Goal: Book appointment/travel/reservation

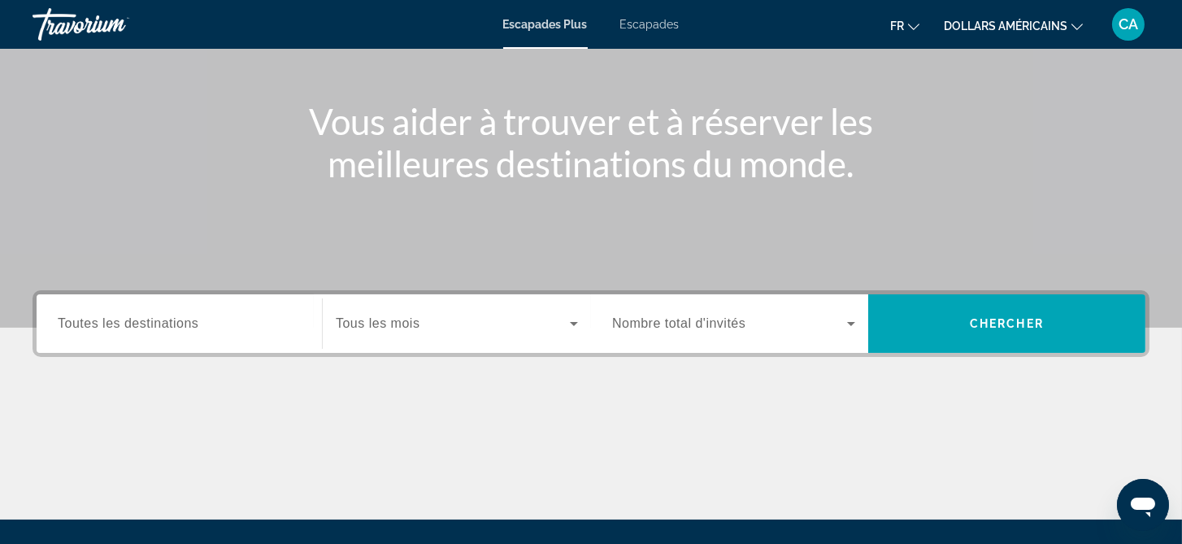
scroll to position [163, 0]
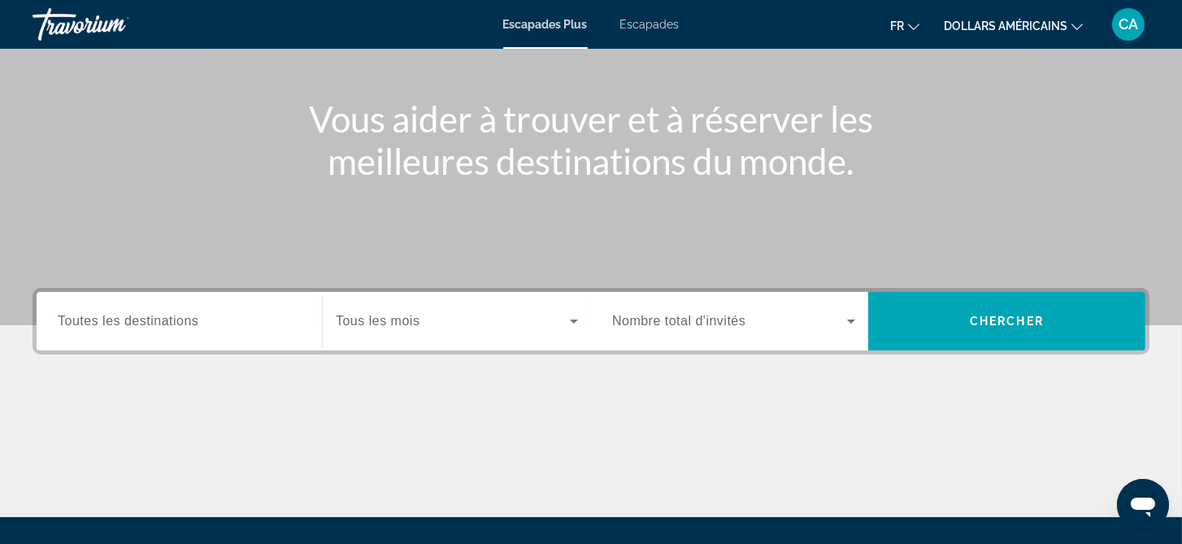
click at [134, 319] on span "Toutes les destinations" at bounding box center [128, 321] width 141 height 14
click at [134, 319] on input "Destination Toutes les destinations" at bounding box center [179, 322] width 243 height 20
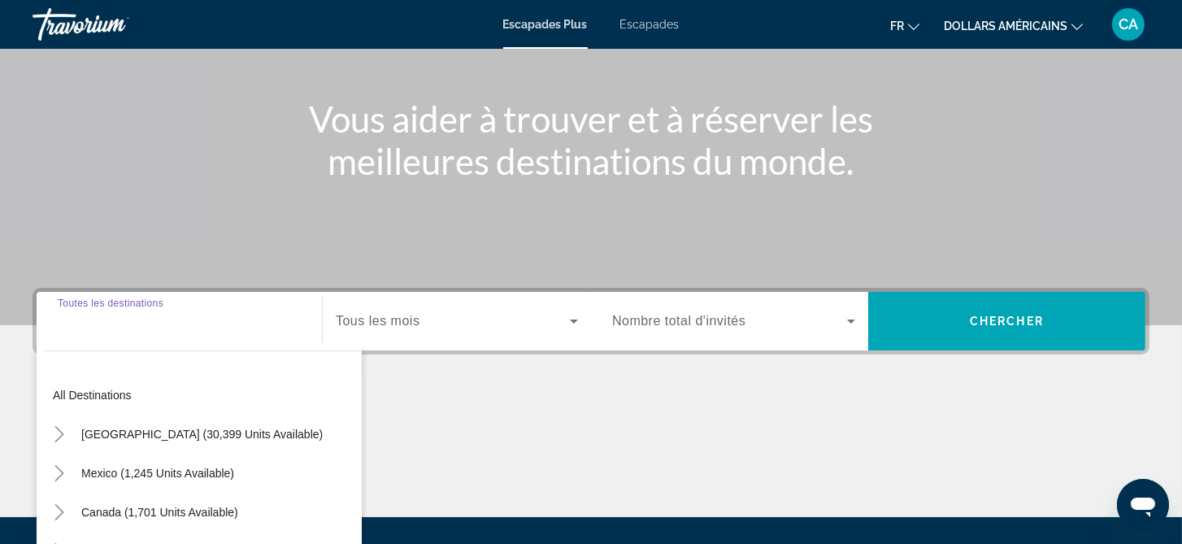
scroll to position [334, 0]
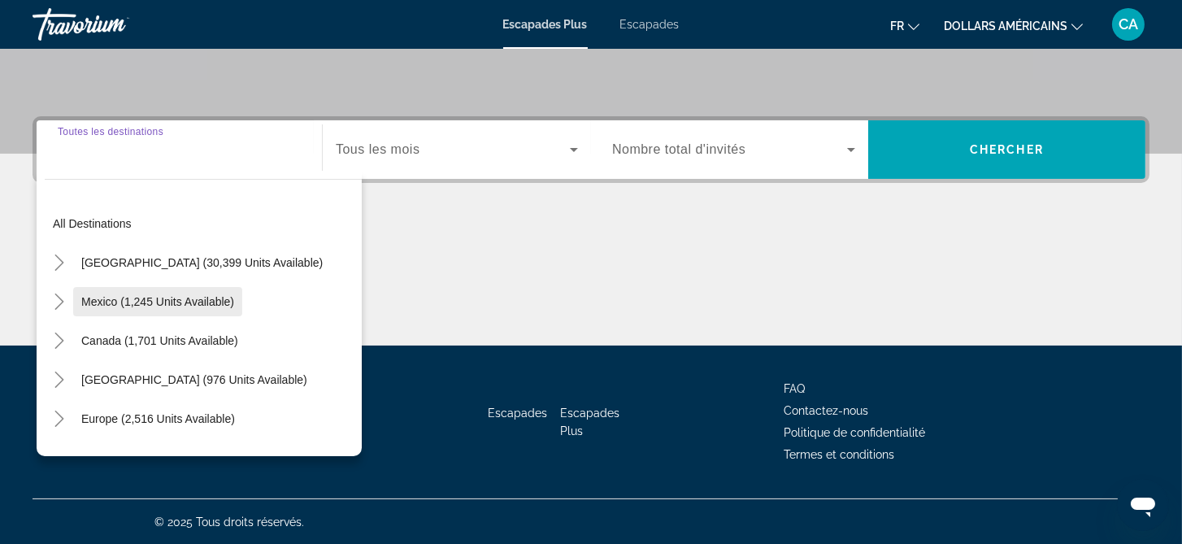
click at [137, 300] on span "Mexico (1,245 units available)" at bounding box center [157, 301] width 153 height 13
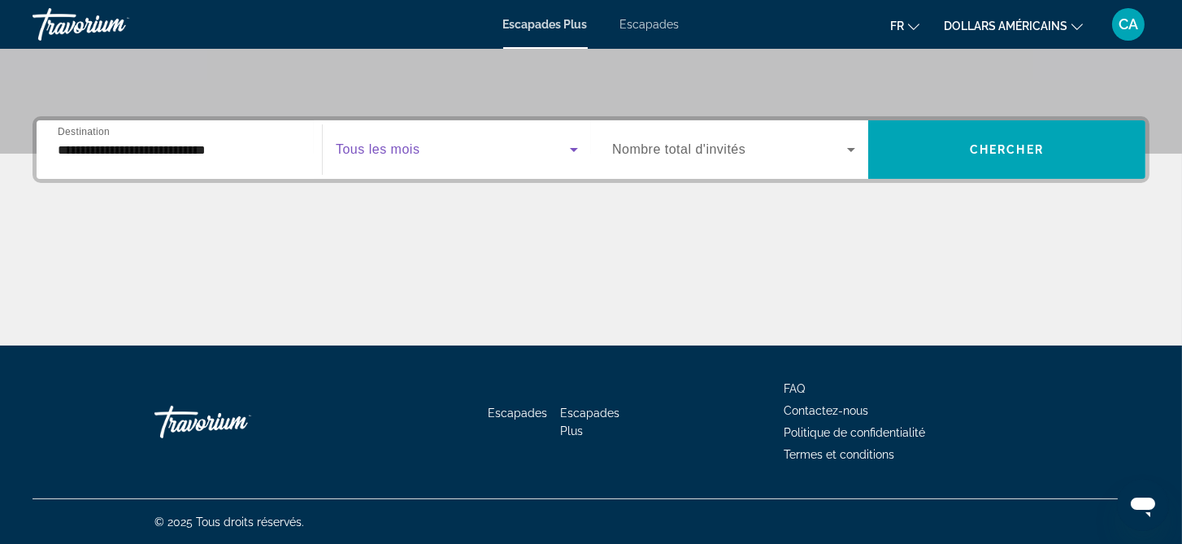
click at [443, 154] on span "Widget de recherche" at bounding box center [453, 150] width 234 height 20
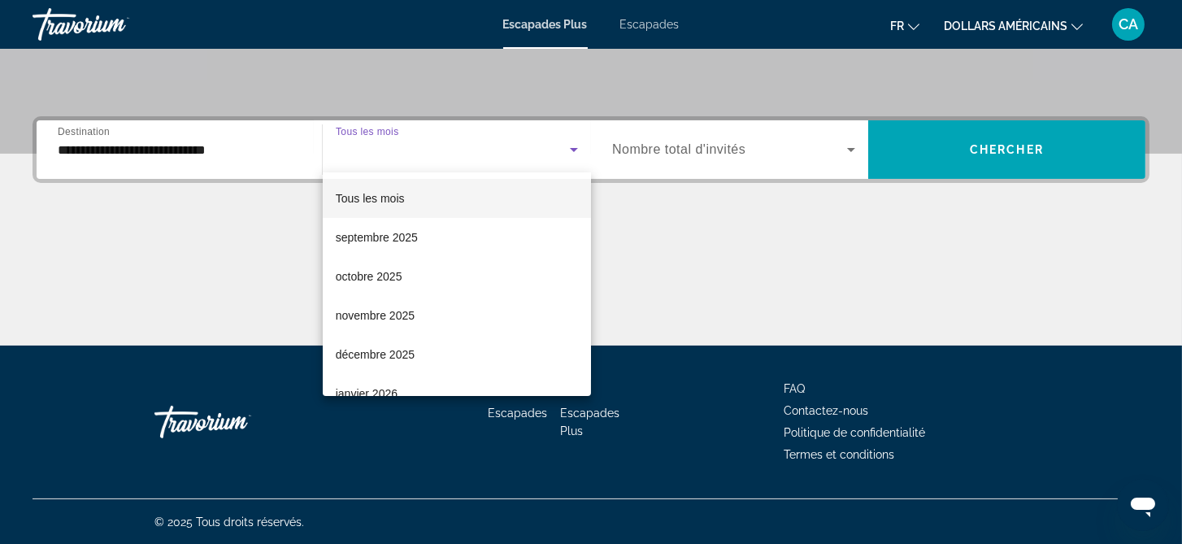
click at [193, 154] on div at bounding box center [591, 272] width 1182 height 544
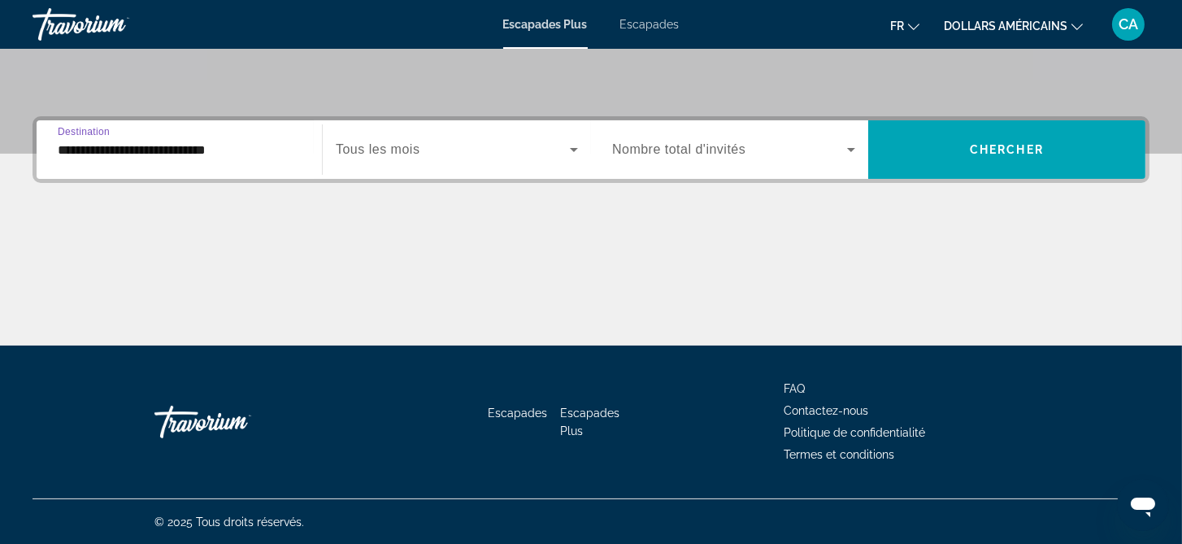
drag, startPoint x: 246, startPoint y: 148, endPoint x: 34, endPoint y: 147, distance: 212.1
click at [34, 147] on div "**********" at bounding box center [591, 149] width 1117 height 67
click at [257, 163] on div "**********" at bounding box center [179, 150] width 243 height 46
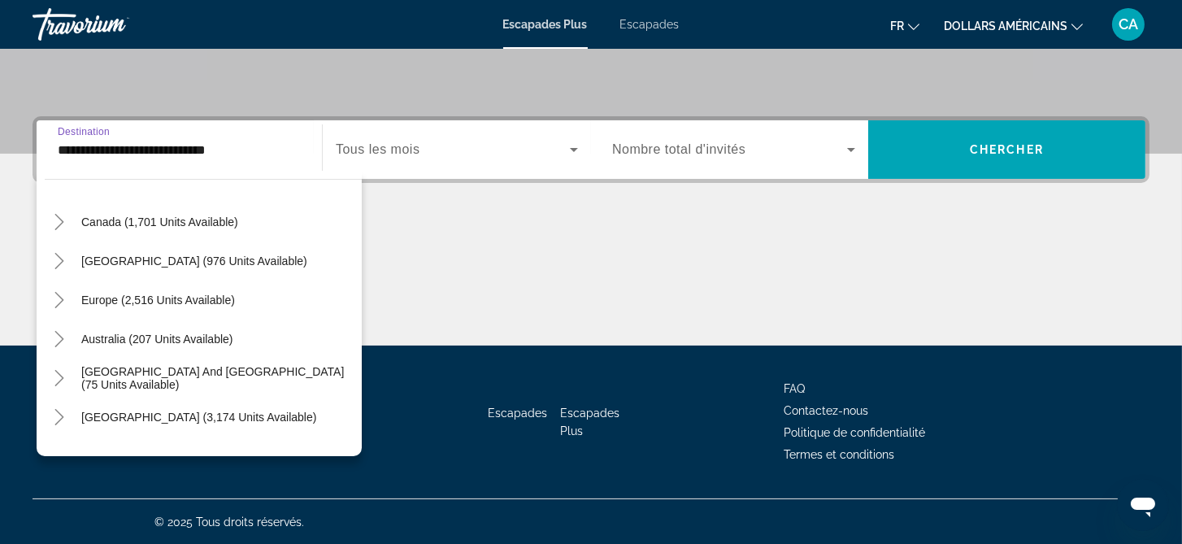
scroll to position [451, 0]
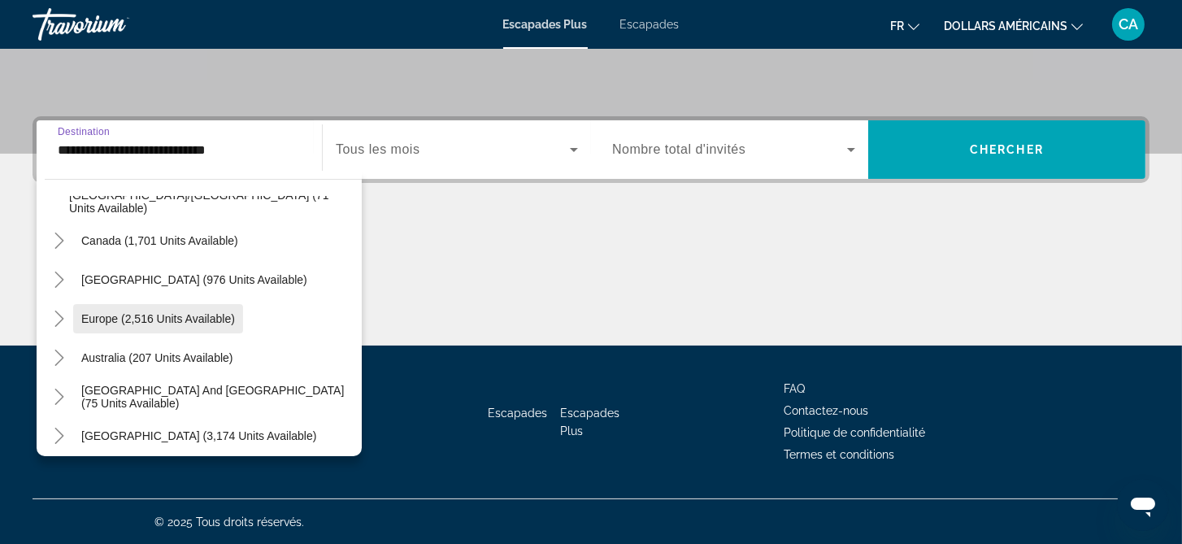
click at [163, 312] on span "Europe (2,516 units available)" at bounding box center [158, 318] width 154 height 13
type input "**********"
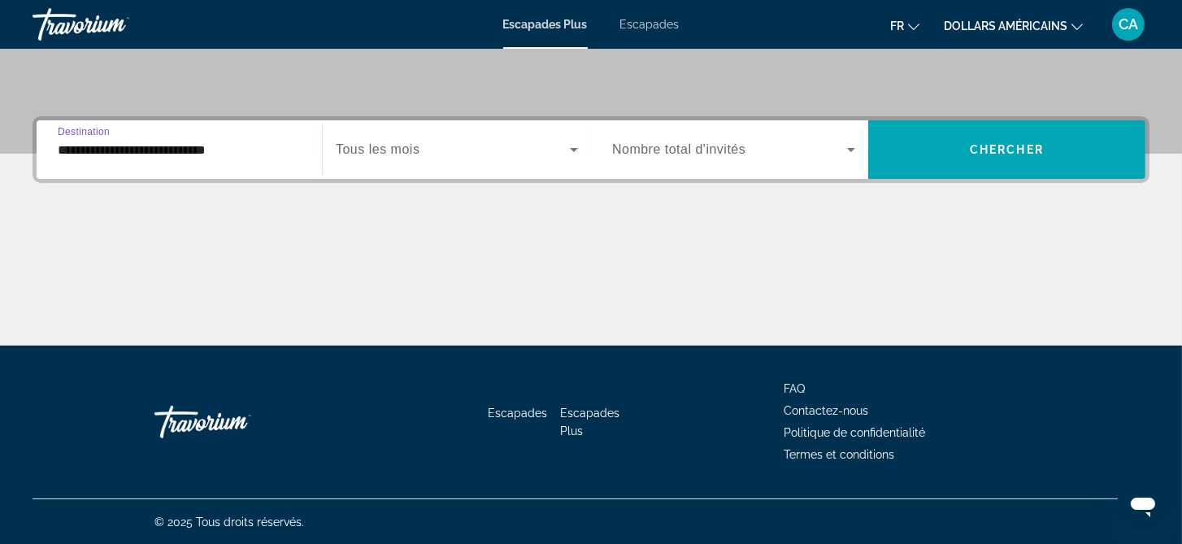
click at [433, 154] on span "Widget de recherche" at bounding box center [453, 150] width 234 height 20
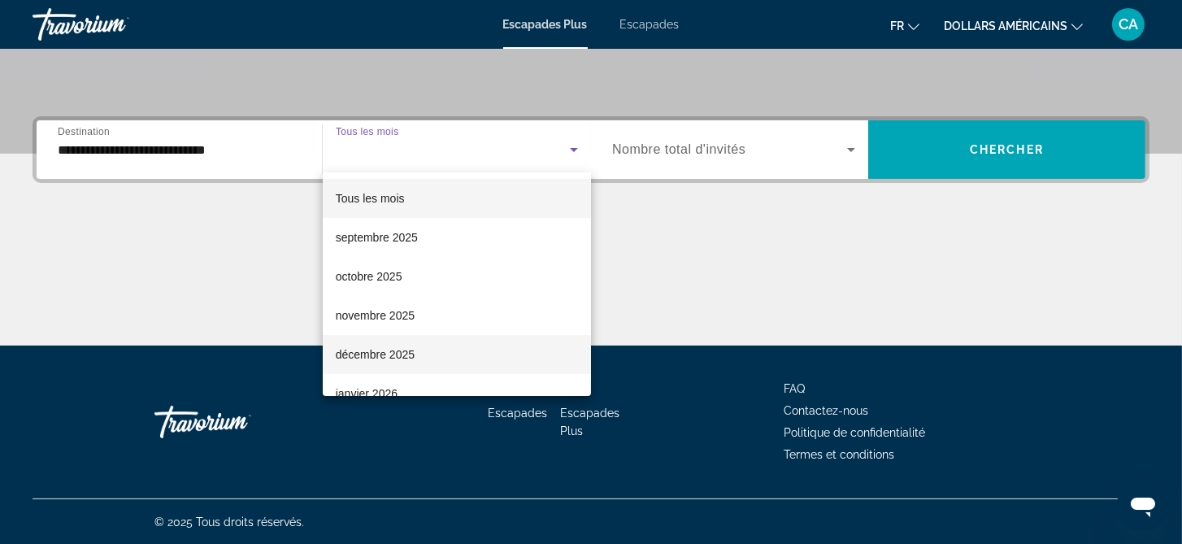
click at [375, 355] on font "décembre 2025" at bounding box center [375, 354] width 79 height 13
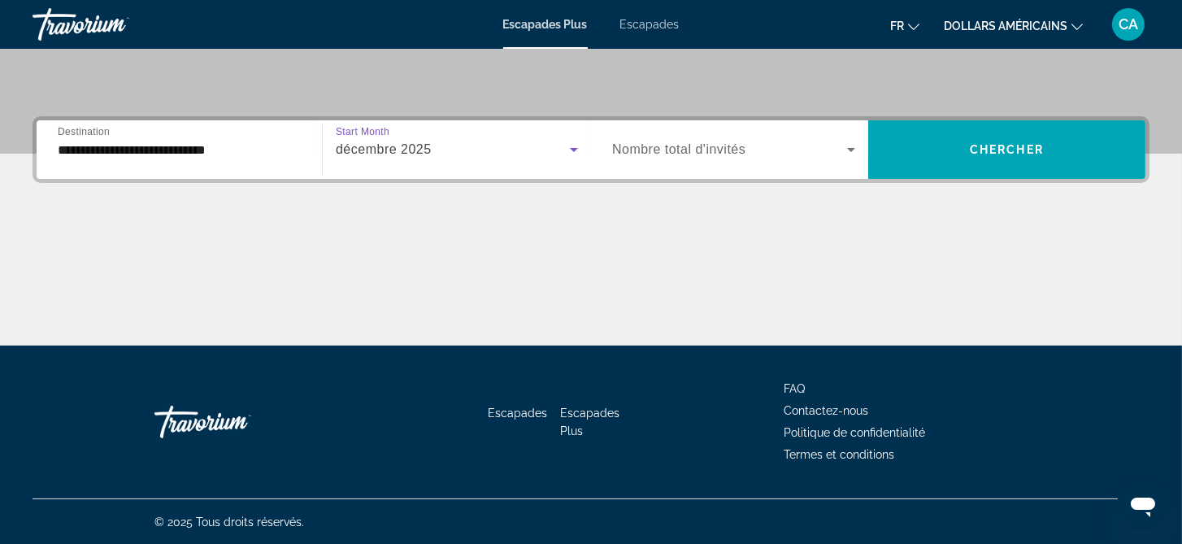
click at [835, 146] on span "Widget de recherche" at bounding box center [729, 150] width 235 height 20
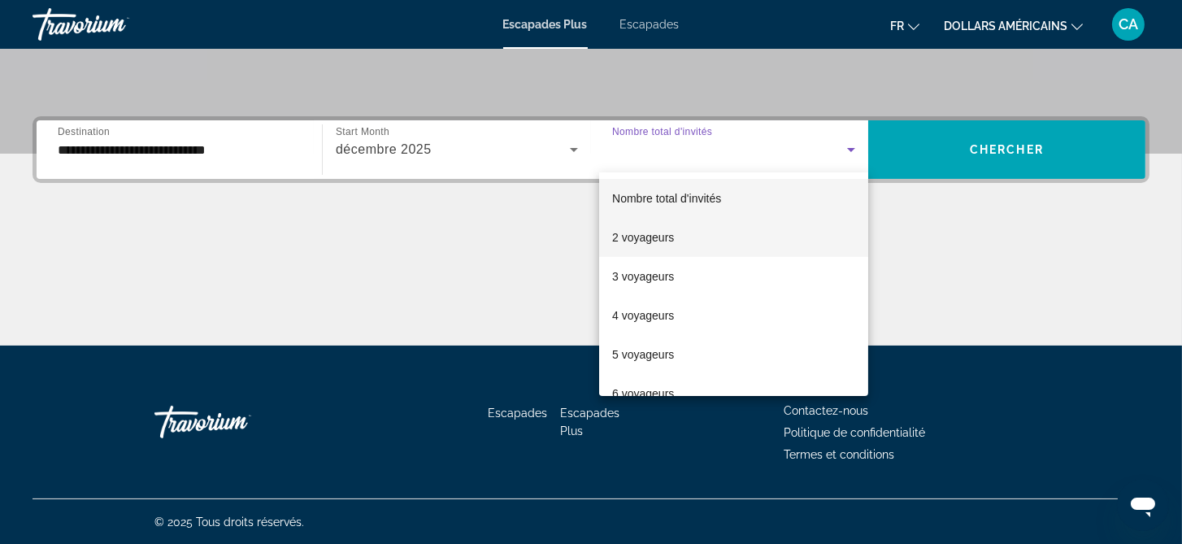
click at [693, 233] on mat-option "2 voyageurs" at bounding box center [733, 237] width 269 height 39
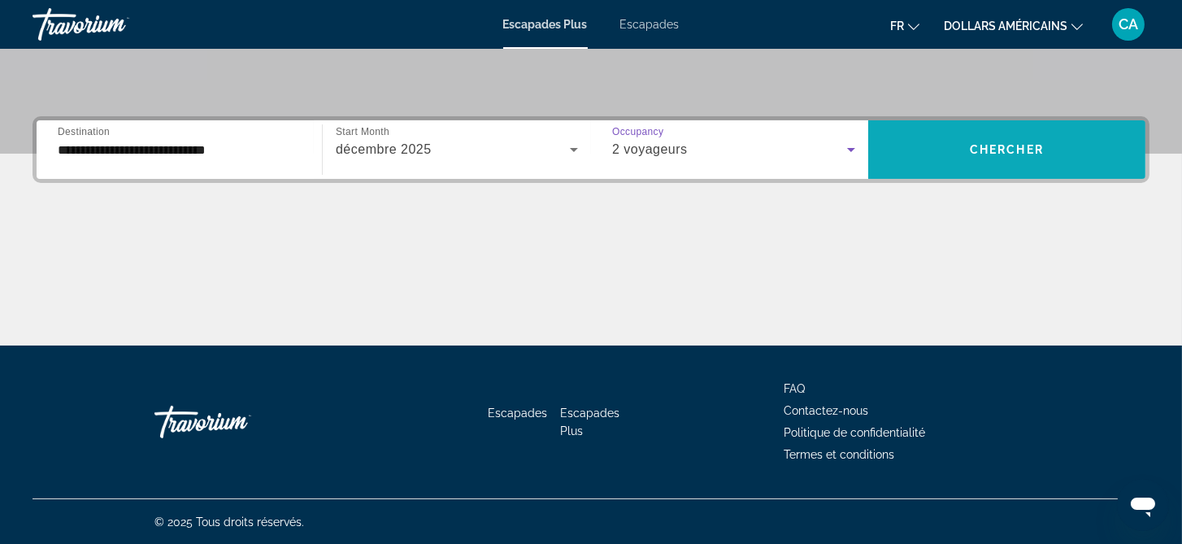
click at [918, 141] on span "Widget de recherche" at bounding box center [1006, 149] width 277 height 39
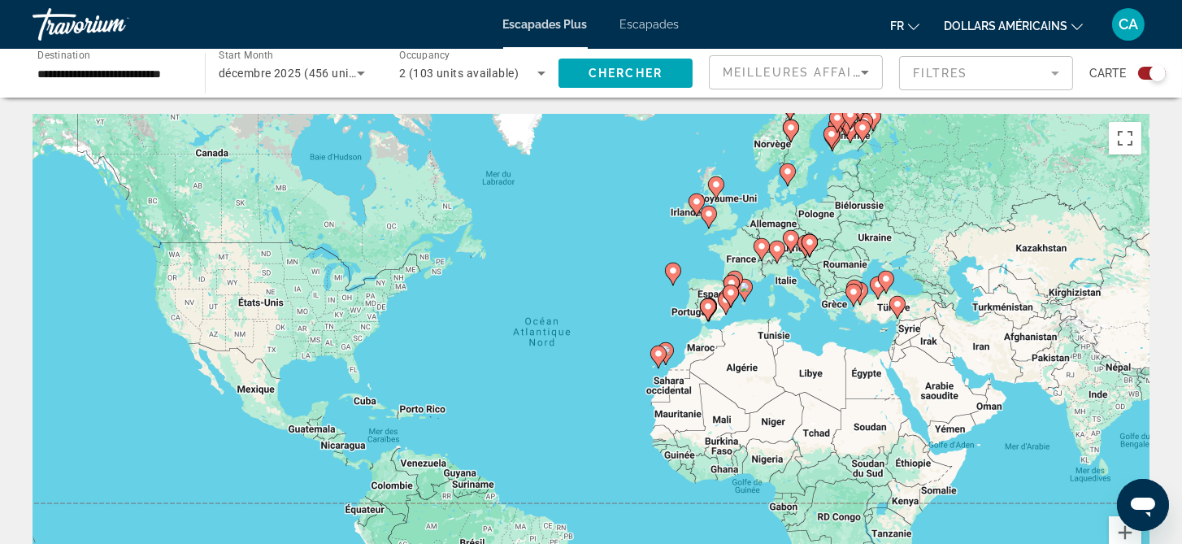
click at [598, 326] on div "Pour activer le glissement avec le clavier, appuyez sur Alt+Entrée. Une fois ce…" at bounding box center [591, 358] width 1117 height 488
click at [853, 297] on icon "Contenu principal" at bounding box center [853, 294] width 15 height 21
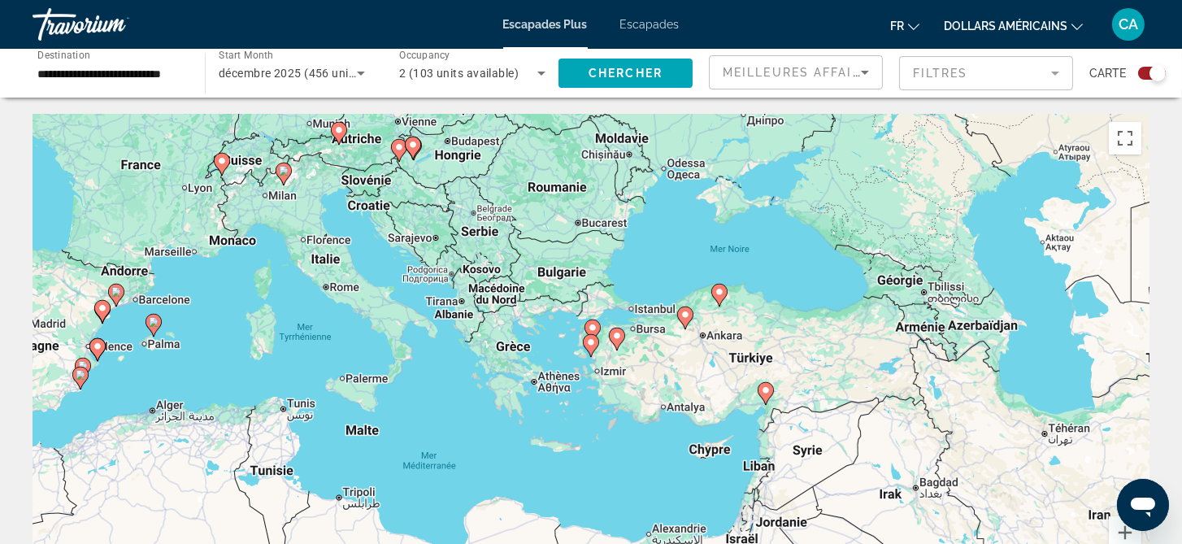
click at [590, 347] on icon "Contenu principal" at bounding box center [591, 345] width 15 height 21
type input "**********"
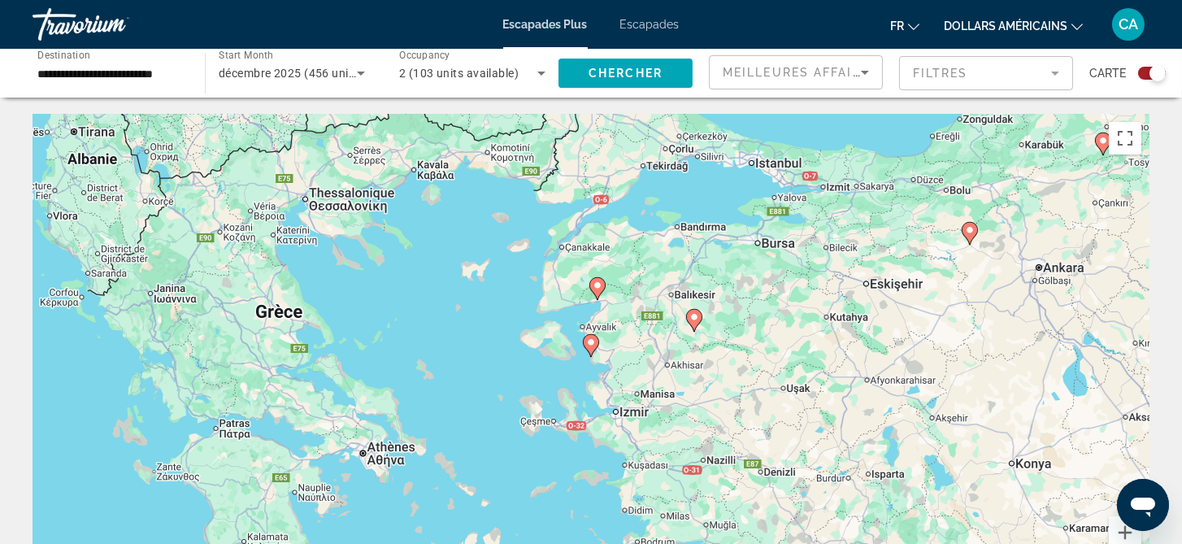
click at [695, 317] on image "Contenu principal" at bounding box center [694, 317] width 10 height 10
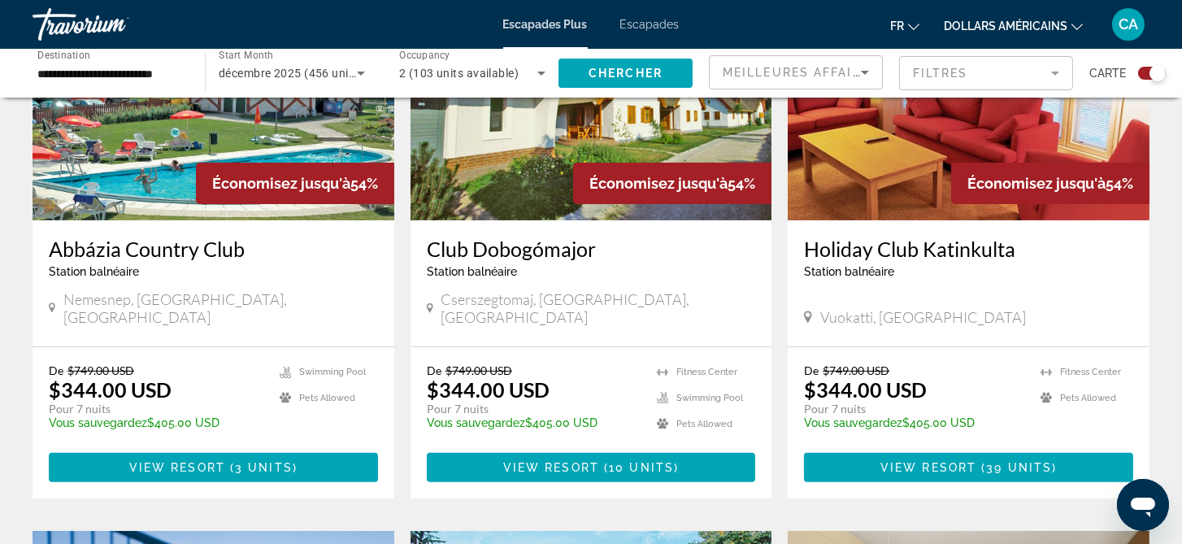
scroll to position [732, 0]
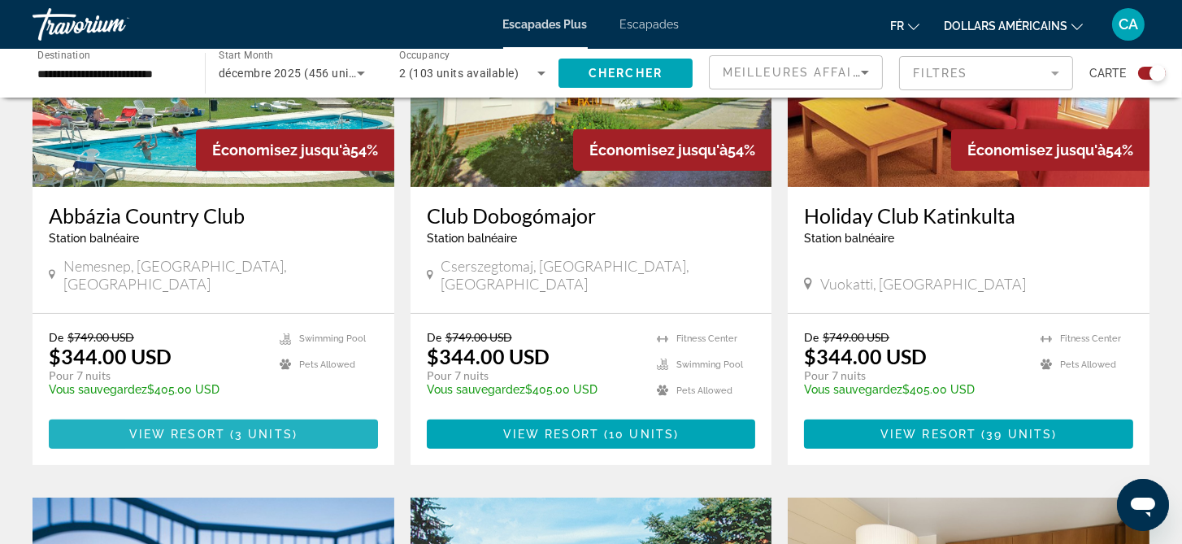
click at [148, 428] on span "View Resort" at bounding box center [177, 434] width 96 height 13
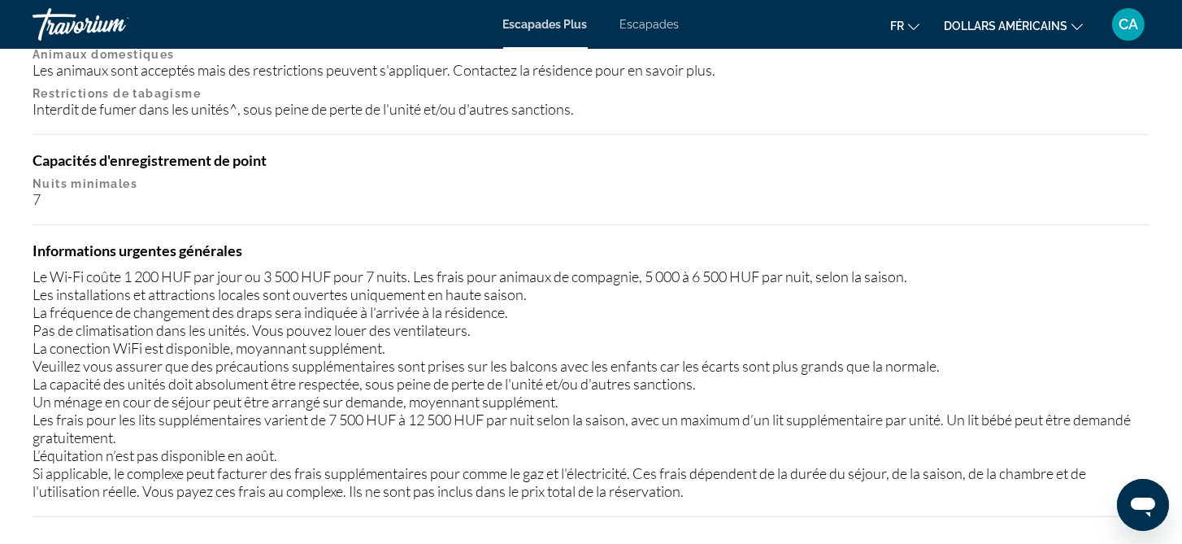
scroll to position [1138, 0]
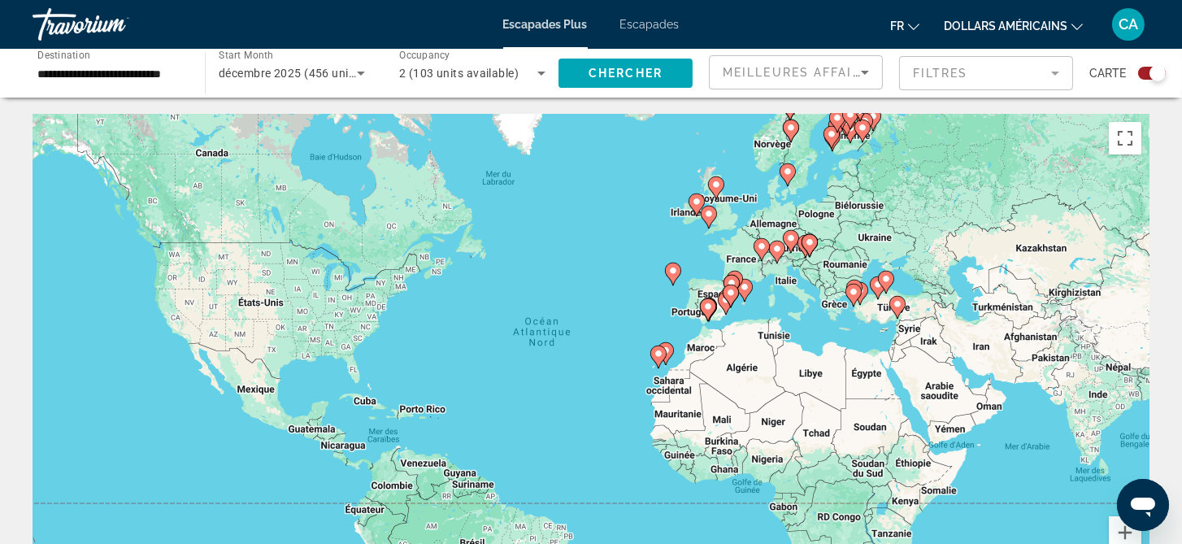
click at [882, 286] on icon "Contenu principal" at bounding box center [886, 282] width 16 height 23
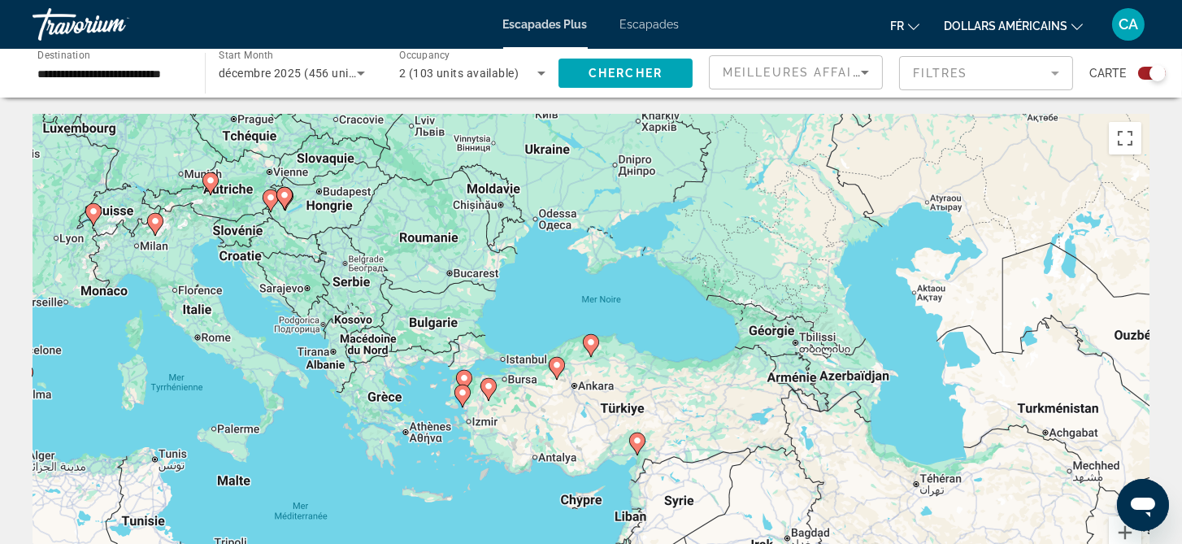
click at [588, 344] on image "Contenu principal" at bounding box center [591, 342] width 10 height 10
type input "**********"
